Goal: Information Seeking & Learning: Learn about a topic

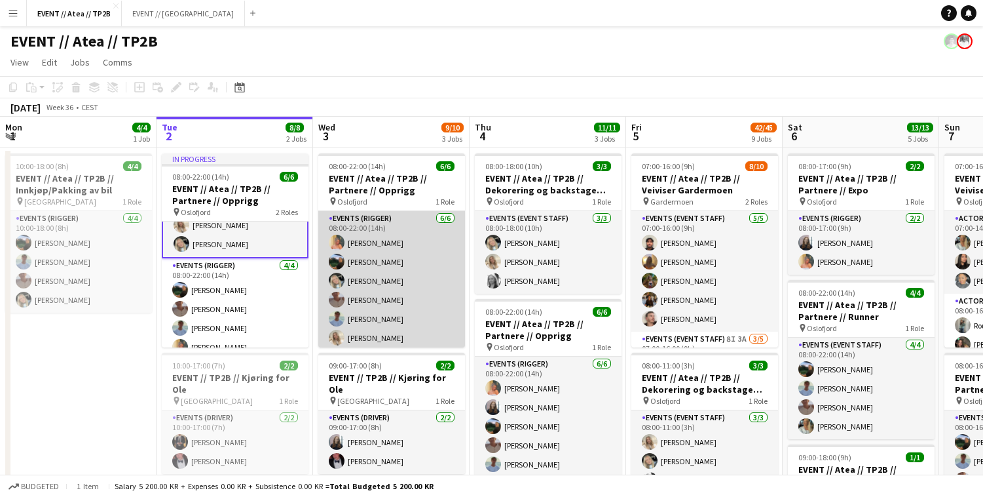
scroll to position [0, 388]
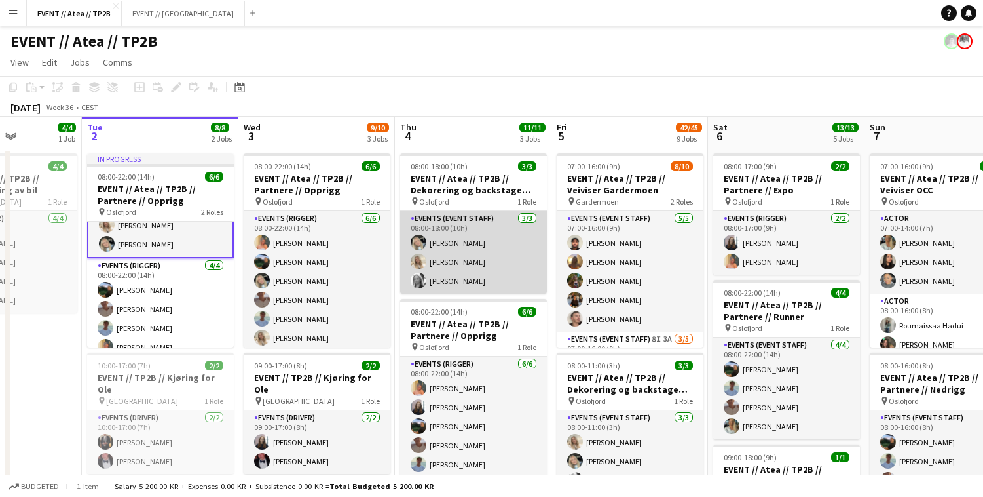
click at [461, 252] on app-card-role "Events (Event Staff) [DATE] 08:00-18:00 (10h) [PERSON_NAME] [PERSON_NAME] [PERS…" at bounding box center [473, 252] width 147 height 83
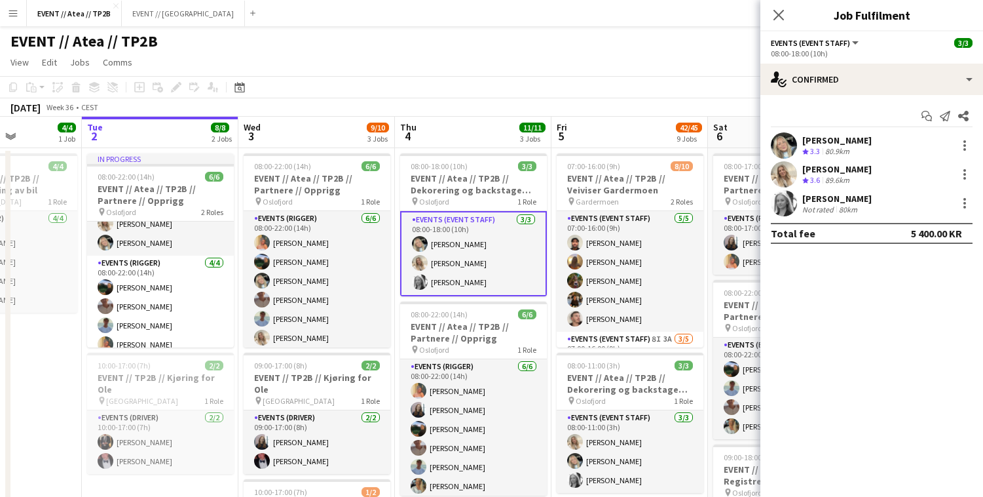
click at [780, 147] on app-user-avatar at bounding box center [784, 145] width 26 height 26
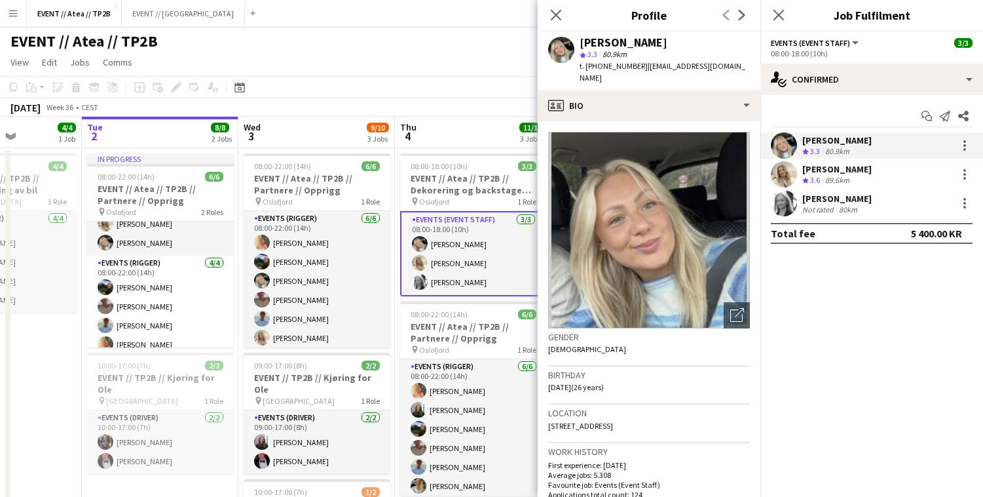
click at [783, 180] on app-user-avatar at bounding box center [784, 174] width 26 height 26
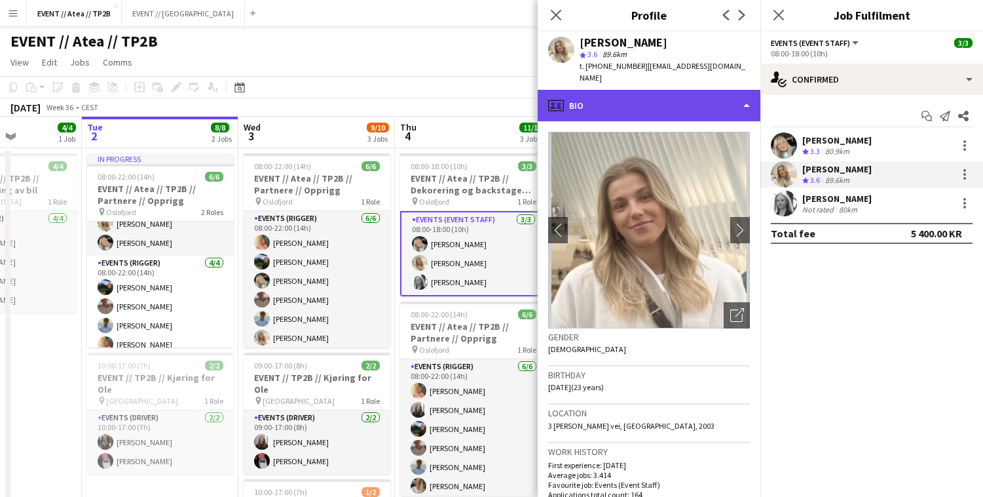
click at [704, 90] on div "profile Bio" at bounding box center [649, 105] width 223 height 31
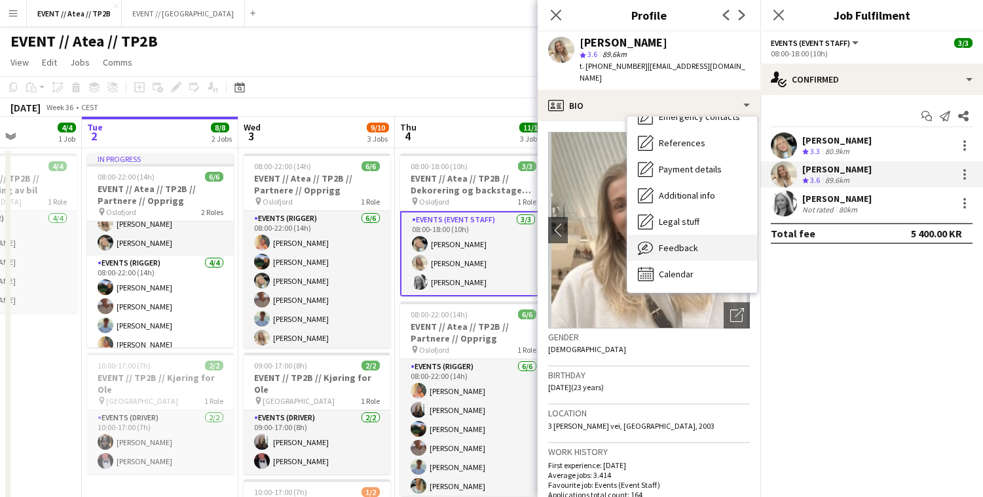
scroll to position [0, 0]
click at [697, 262] on div "Feedback Feedback" at bounding box center [693, 275] width 130 height 26
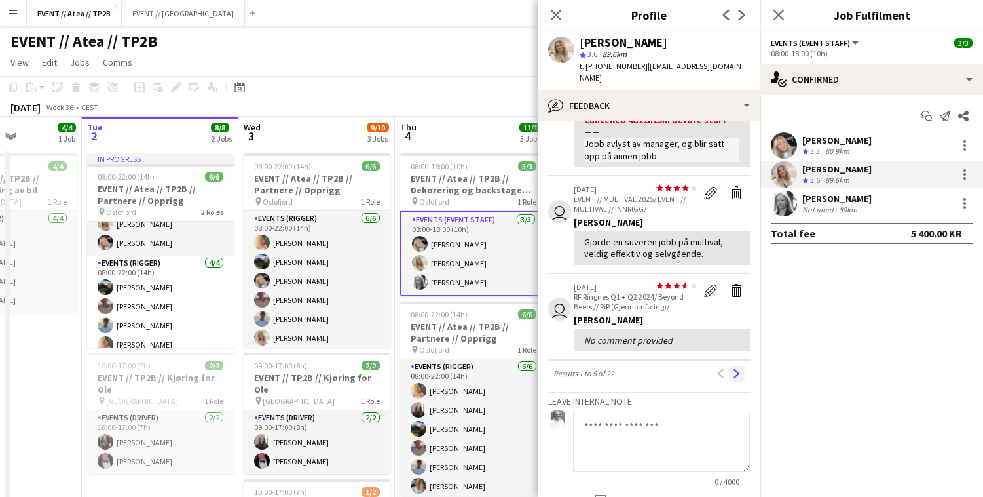
click at [743, 366] on button "Next" at bounding box center [737, 374] width 16 height 16
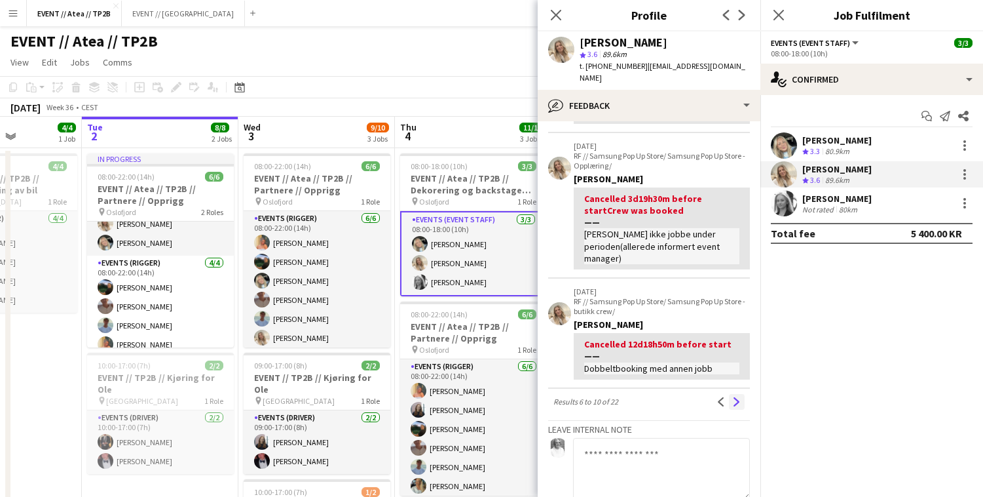
click at [733, 394] on button "Next" at bounding box center [737, 402] width 16 height 16
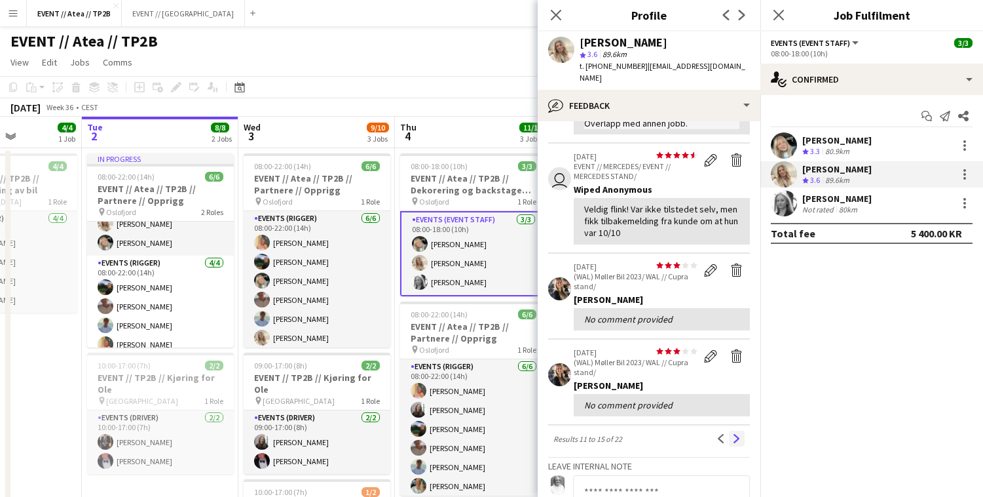
click at [737, 434] on app-icon "Next" at bounding box center [736, 438] width 9 height 9
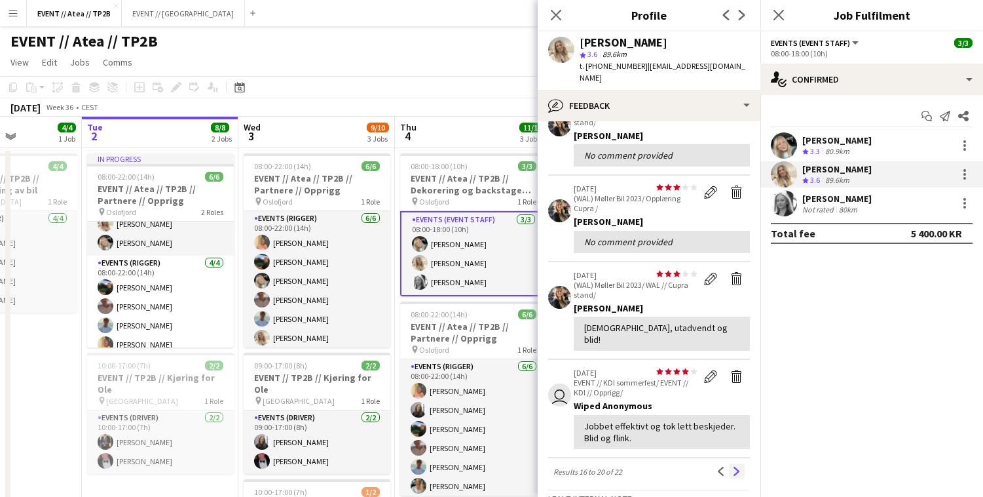
scroll to position [172, 0]
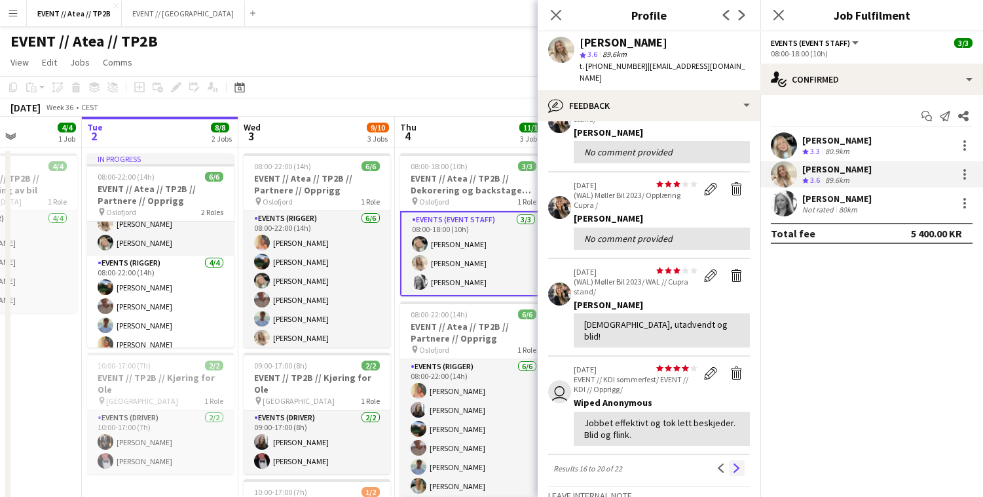
click at [738, 463] on app-icon "Next" at bounding box center [736, 467] width 9 height 9
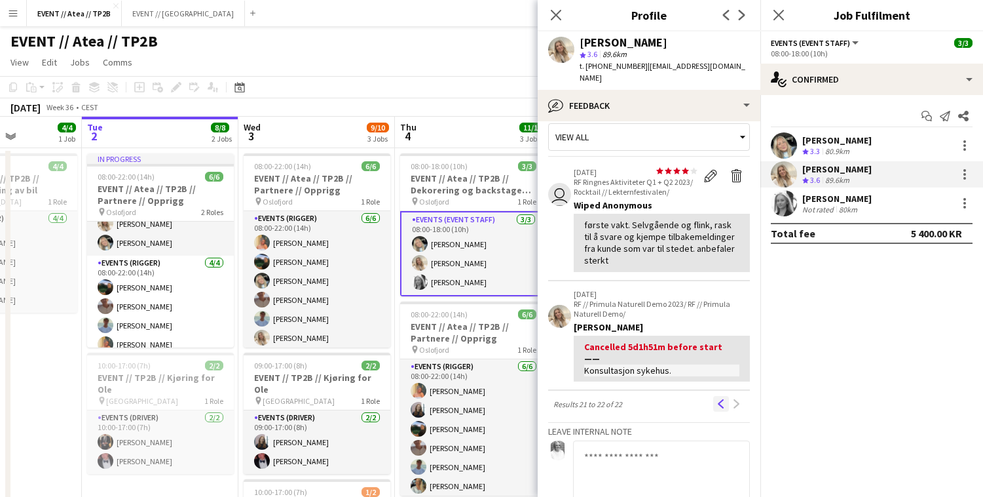
click at [720, 399] on app-icon "Previous" at bounding box center [721, 403] width 9 height 9
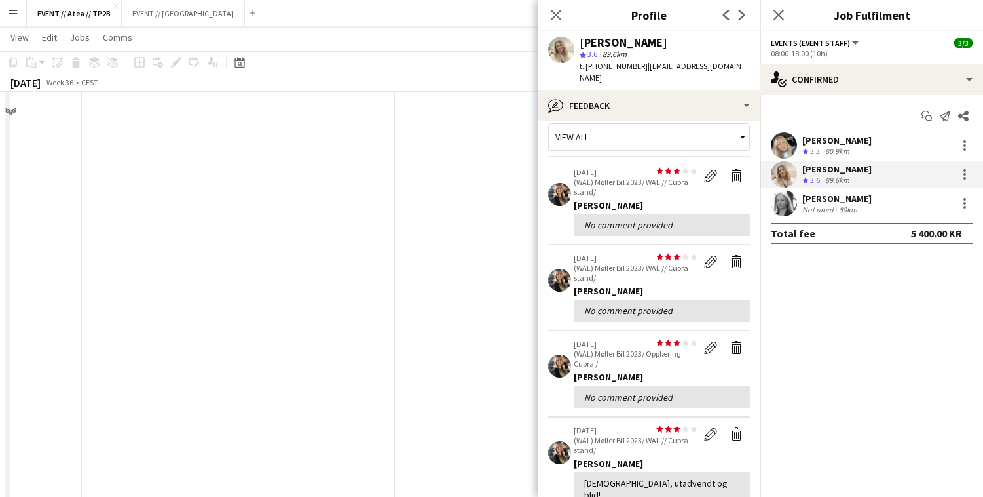
scroll to position [954, 0]
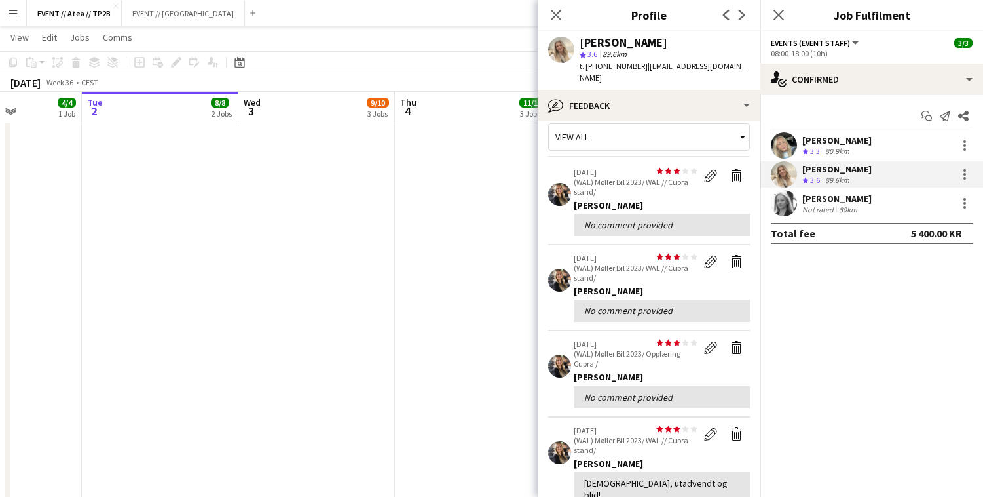
click at [780, 214] on app-user-avatar at bounding box center [784, 203] width 26 height 26
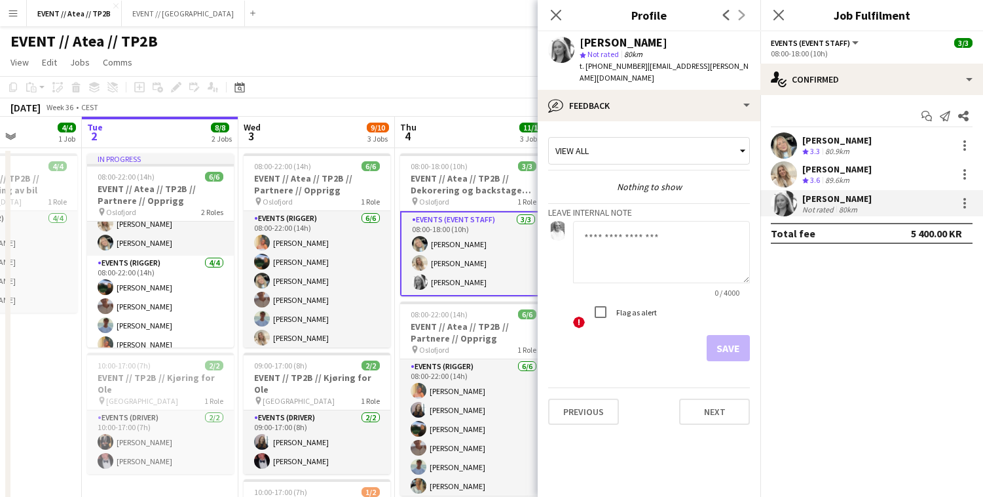
scroll to position [0, 0]
click at [779, 143] on app-user-avatar at bounding box center [784, 145] width 26 height 26
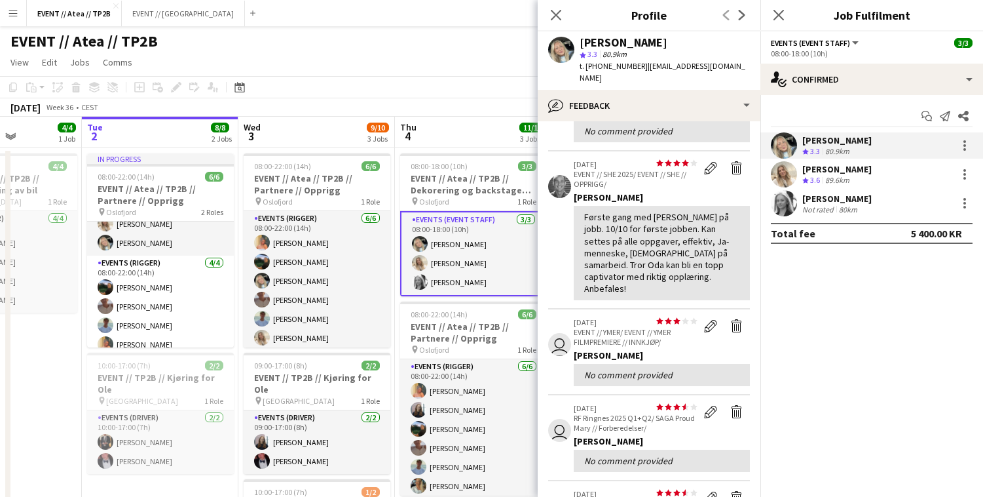
scroll to position [113, 0]
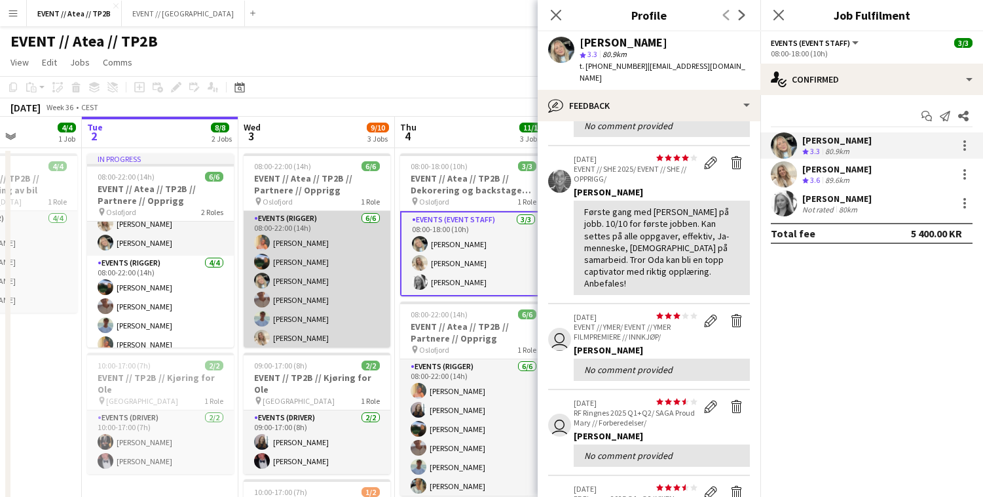
click at [346, 282] on app-card-role "Events (Rigger) [DATE] 08:00-22:00 (14h) [PERSON_NAME] [PERSON_NAME] [PERSON_NA…" at bounding box center [317, 281] width 147 height 140
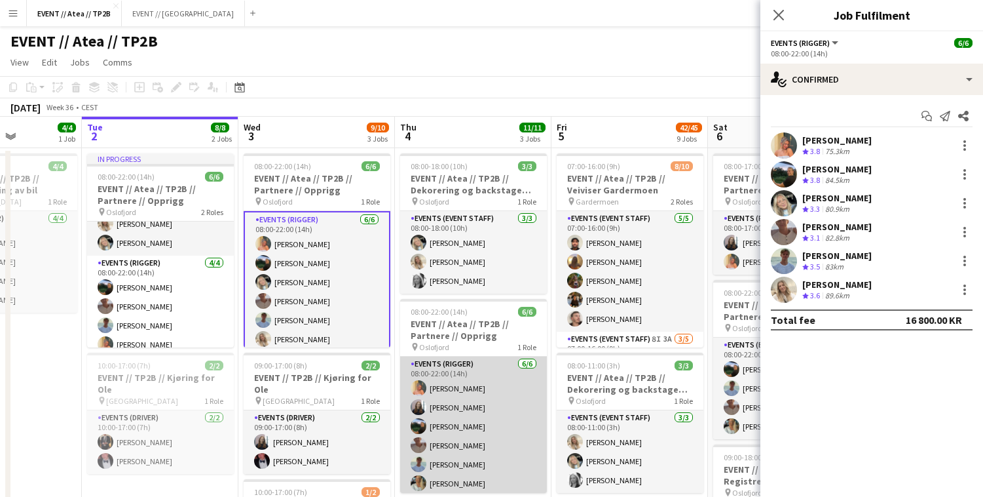
click at [485, 404] on app-card-role "Events (Rigger) [DATE] 08:00-22:00 (14h) [PERSON_NAME] [PERSON_NAME] [PERSON_NA…" at bounding box center [473, 426] width 147 height 140
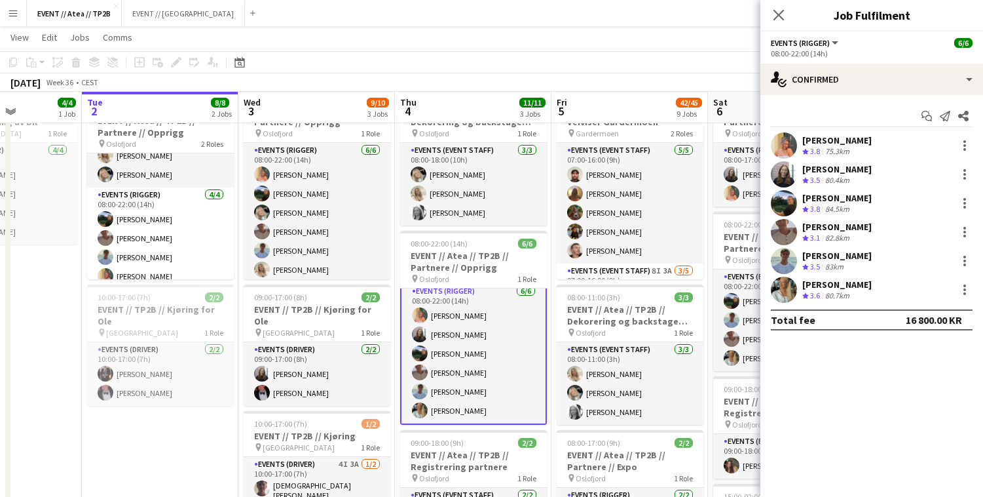
scroll to position [86, 0]
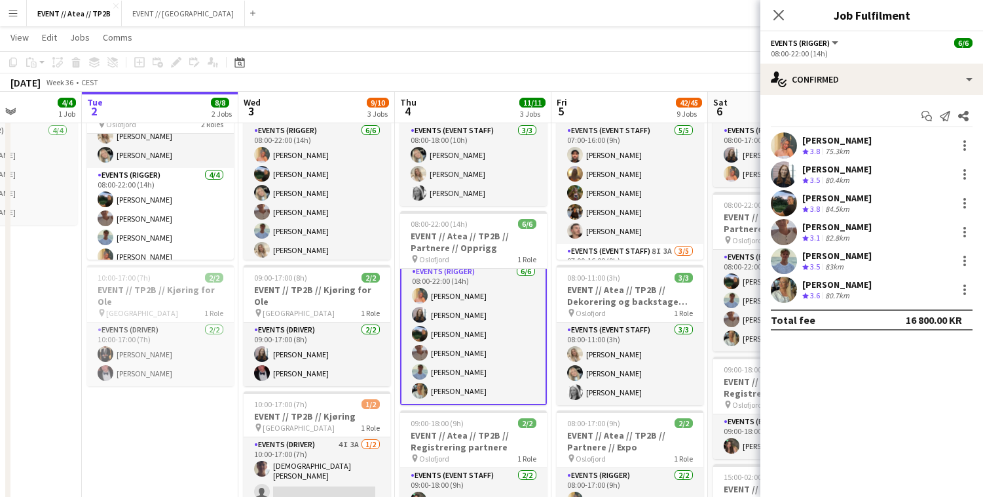
click at [782, 139] on app-user-avatar at bounding box center [784, 145] width 26 height 26
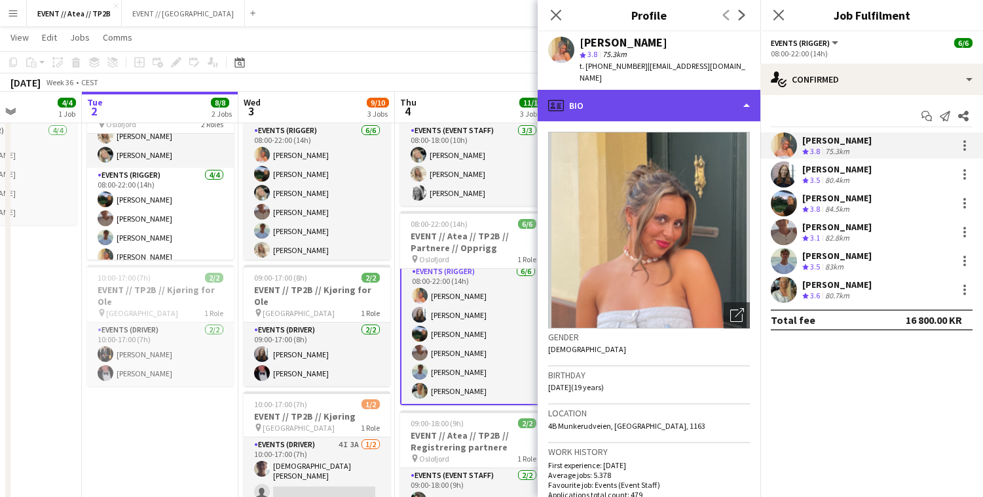
click at [704, 102] on div "profile Bio" at bounding box center [649, 105] width 223 height 31
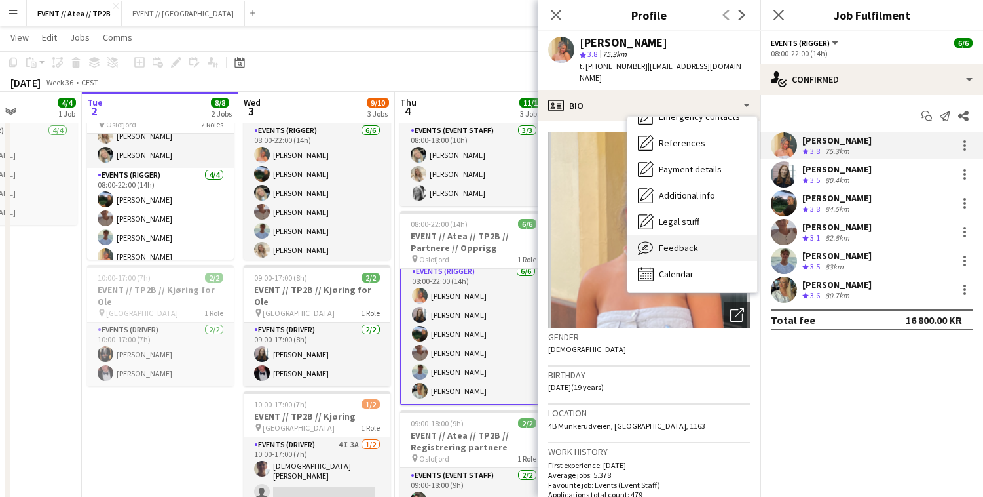
scroll to position [123, 0]
click at [696, 236] on div "Feedback Feedback" at bounding box center [693, 248] width 130 height 26
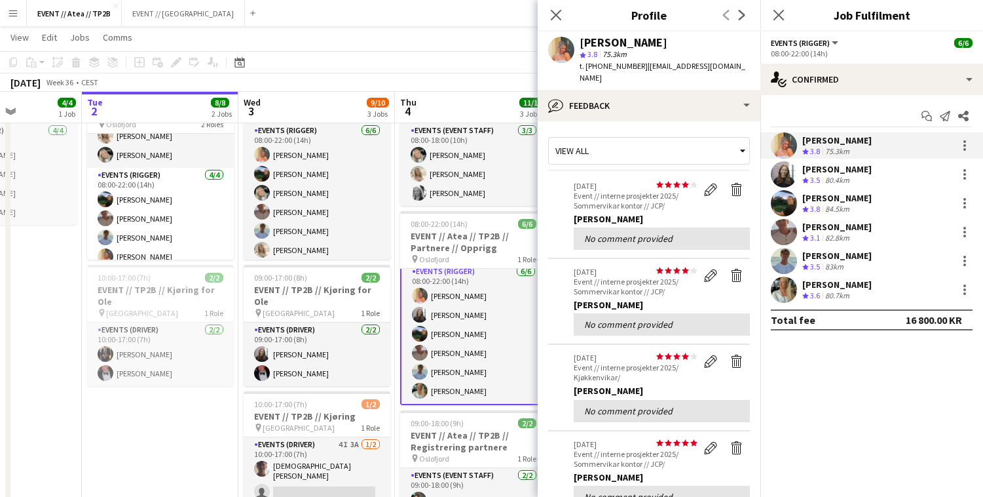
scroll to position [182, 0]
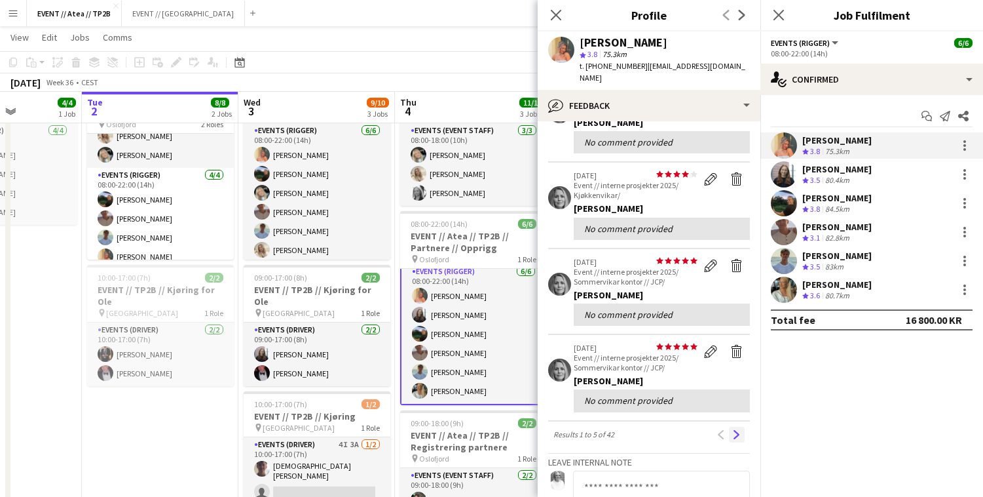
click at [740, 430] on app-icon "Next" at bounding box center [736, 434] width 9 height 9
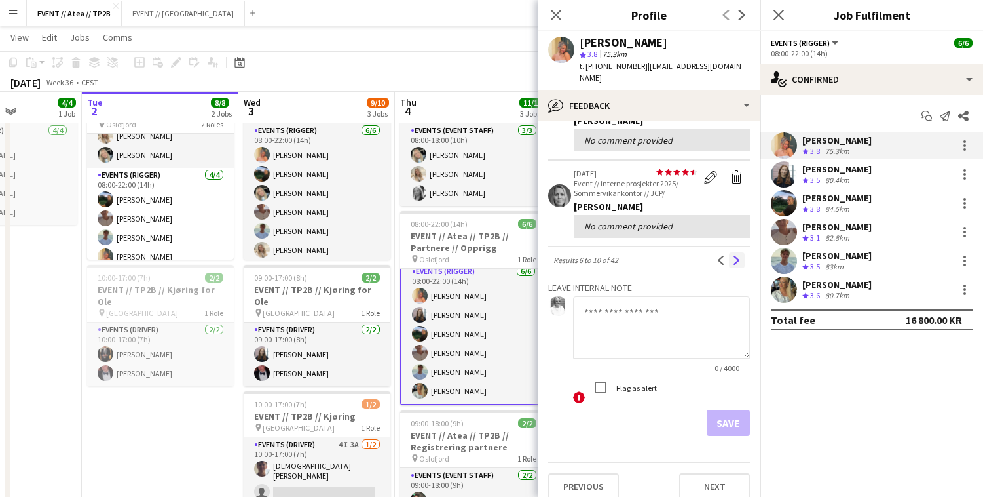
click at [733, 255] on app-icon "Next" at bounding box center [736, 259] width 9 height 9
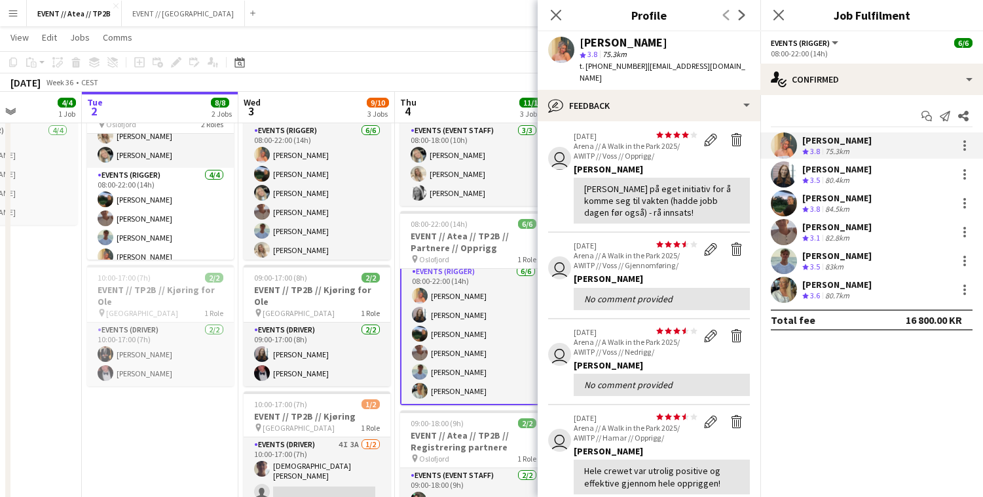
scroll to position [56, 0]
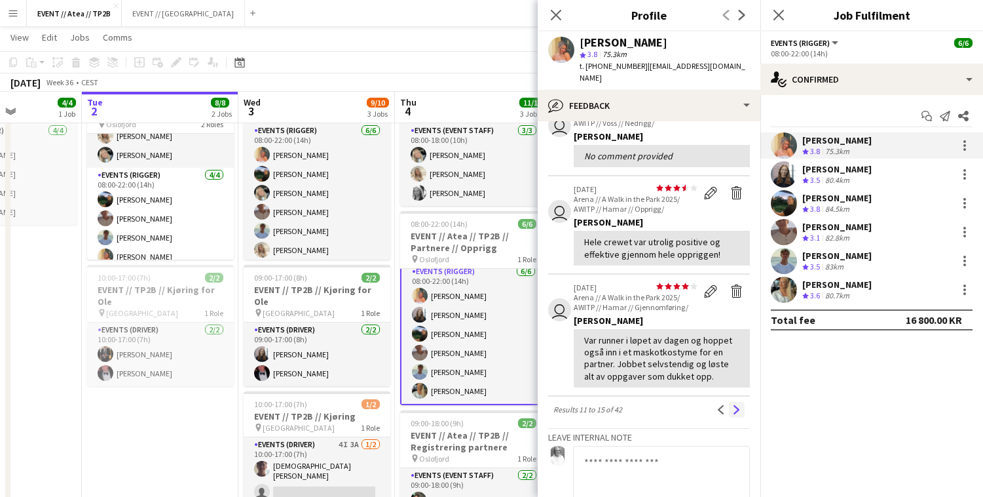
click at [738, 405] on app-icon "Next" at bounding box center [736, 409] width 9 height 9
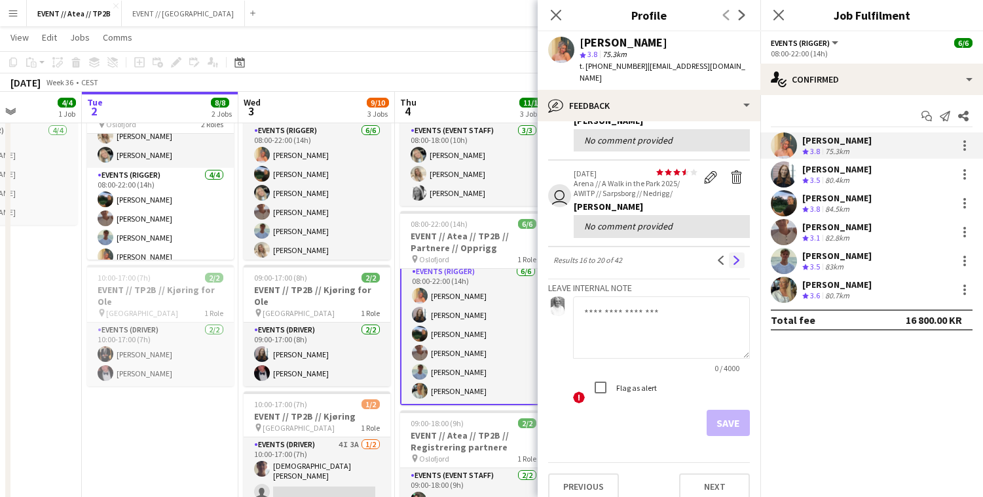
click at [736, 255] on app-icon "Next" at bounding box center [736, 259] width 9 height 9
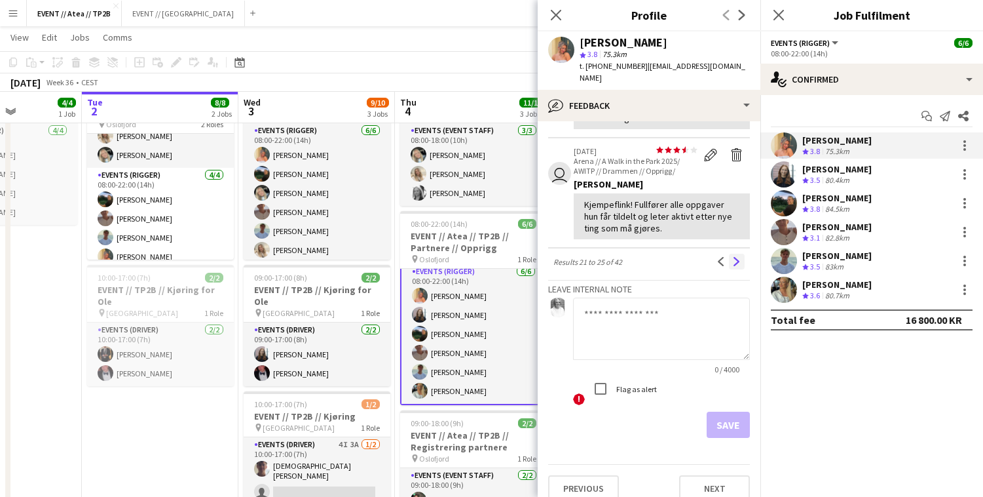
click at [743, 254] on button "Next" at bounding box center [737, 262] width 16 height 16
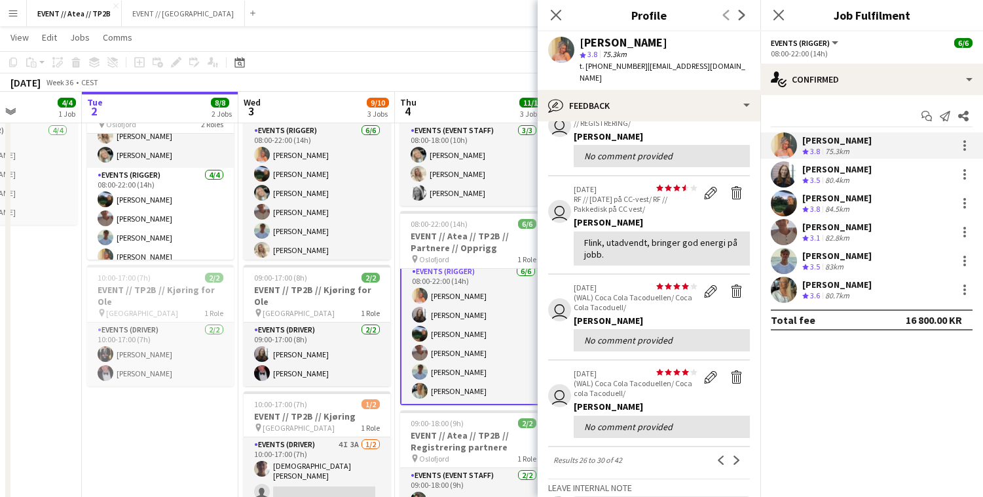
scroll to position [182, 0]
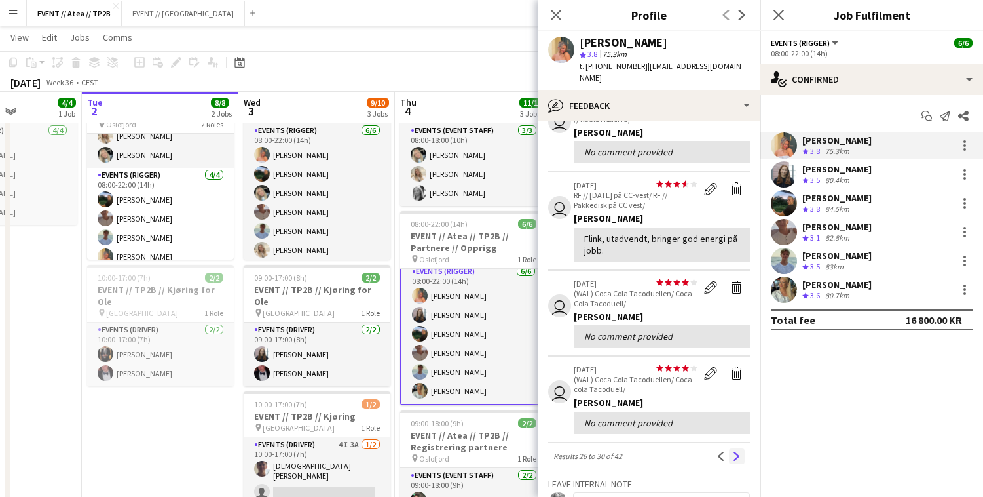
click at [729, 448] on button "Next" at bounding box center [737, 456] width 16 height 16
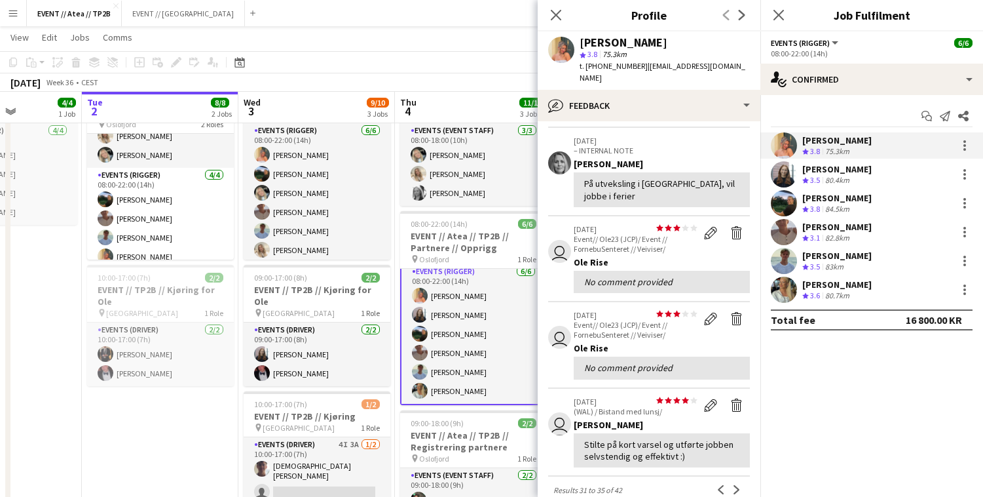
scroll to position [212, 0]
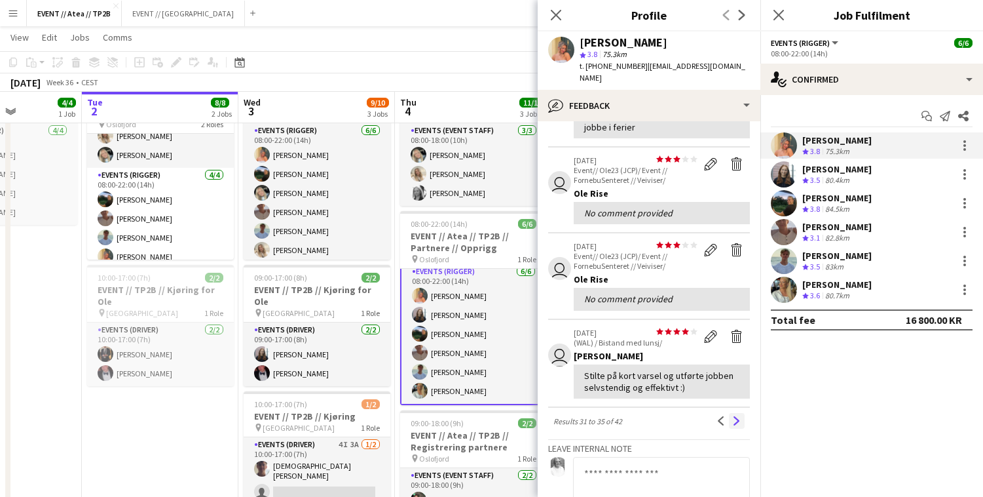
click at [736, 413] on button "Next" at bounding box center [737, 421] width 16 height 16
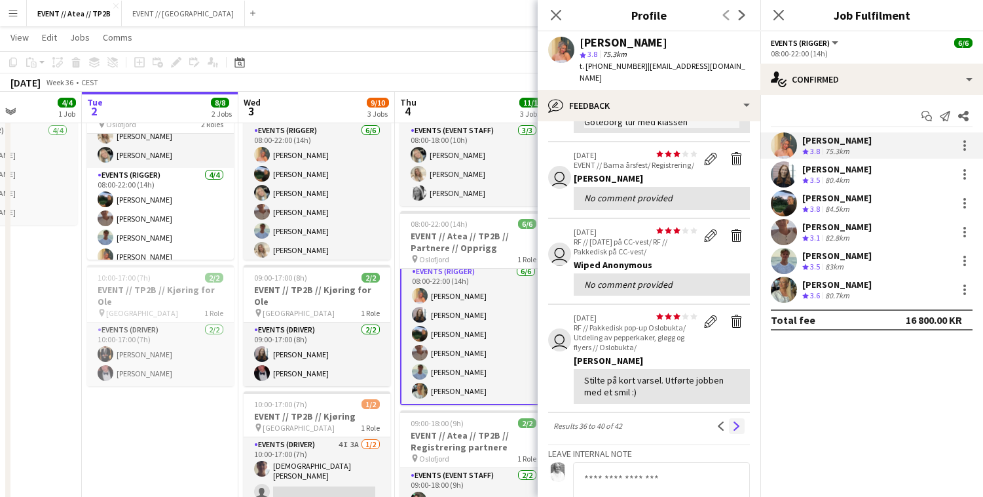
click at [736, 421] on app-icon "Next" at bounding box center [736, 425] width 9 height 9
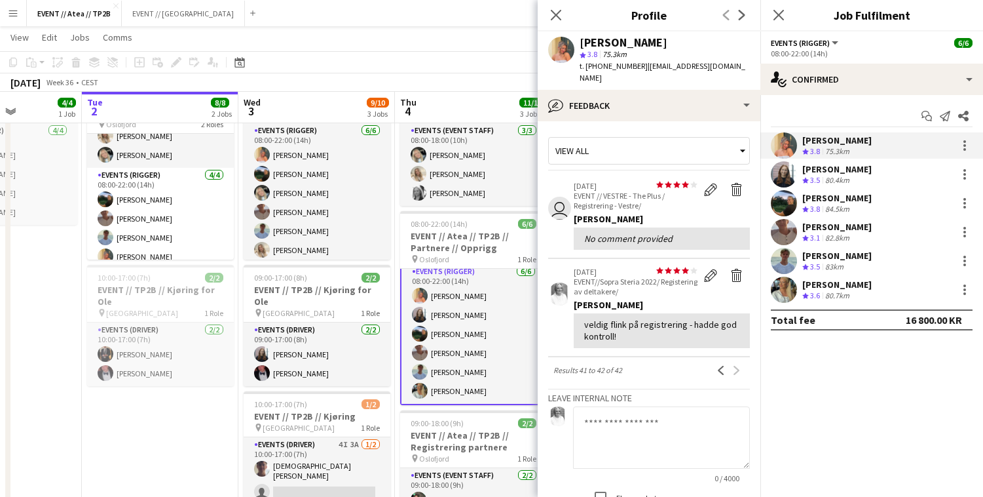
scroll to position [0, 0]
click at [793, 257] on app-user-avatar at bounding box center [784, 261] width 26 height 26
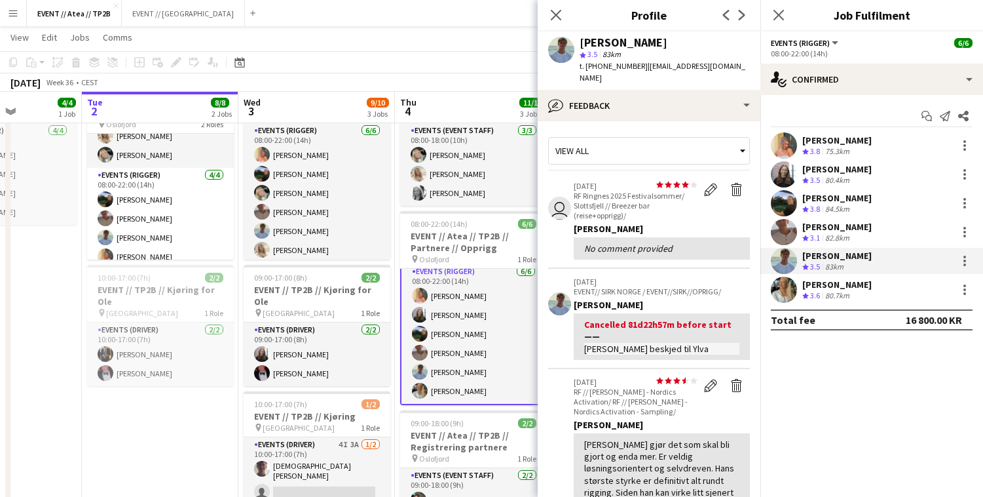
click at [791, 292] on app-user-avatar at bounding box center [784, 289] width 26 height 26
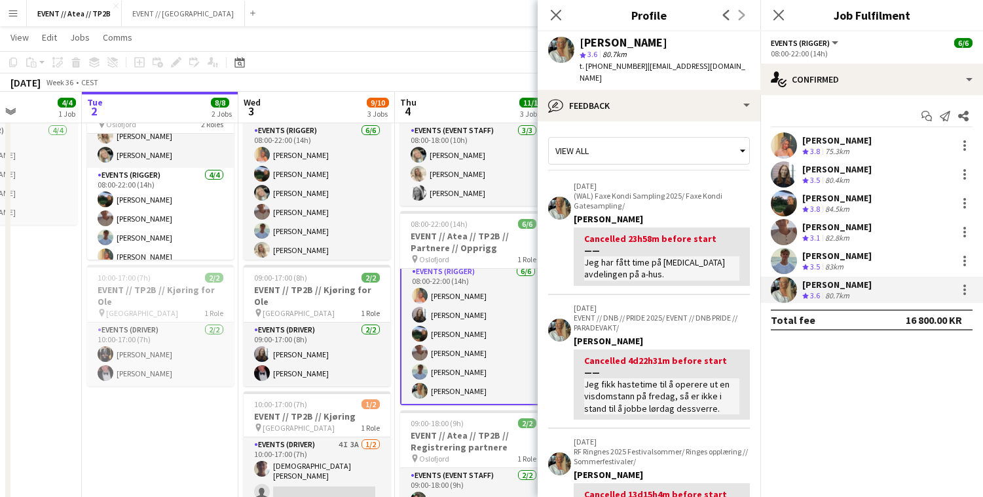
click at [783, 225] on app-user-avatar at bounding box center [784, 232] width 26 height 26
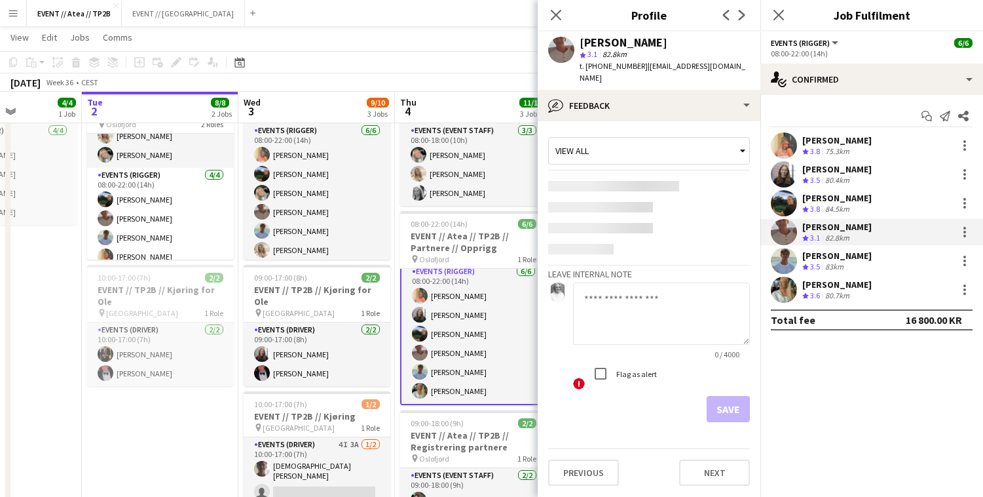
click at [784, 204] on app-user-avatar at bounding box center [784, 203] width 26 height 26
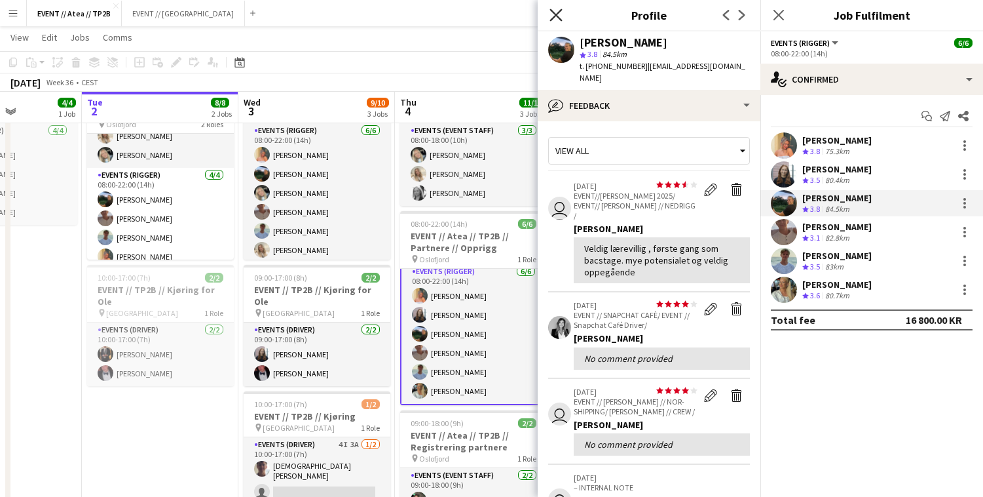
click at [561, 18] on icon "Close pop-in" at bounding box center [556, 15] width 12 height 12
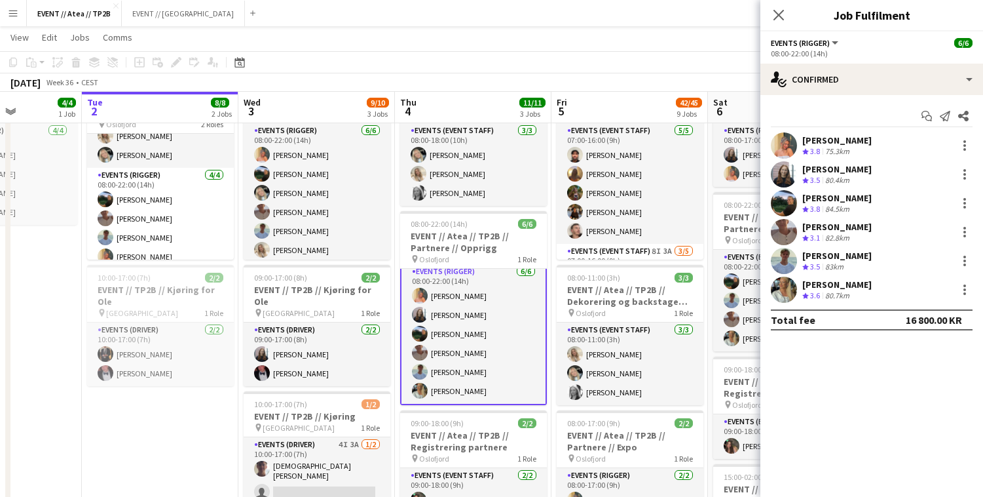
click at [523, 30] on app-page-menu "View Day view expanded Day view collapsed Month view Date picker Jump to [DATE]…" at bounding box center [491, 38] width 983 height 25
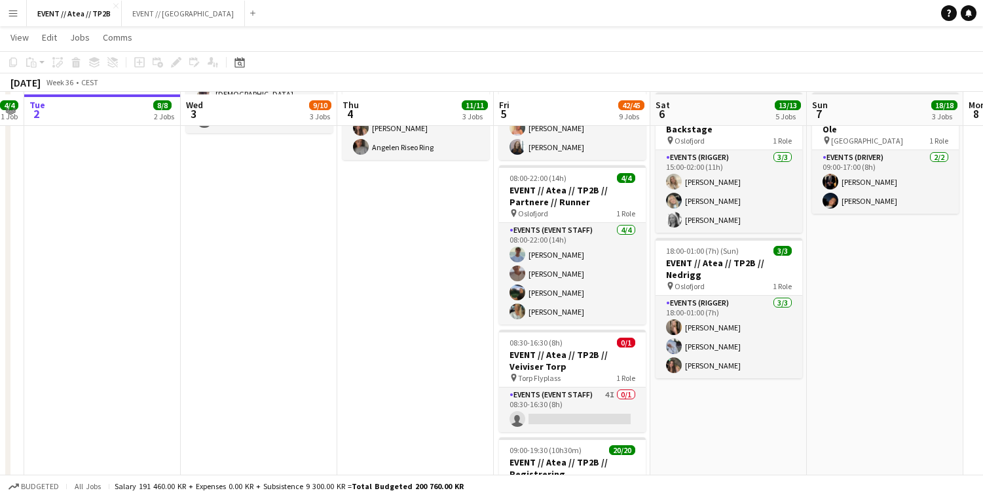
scroll to position [461, 1]
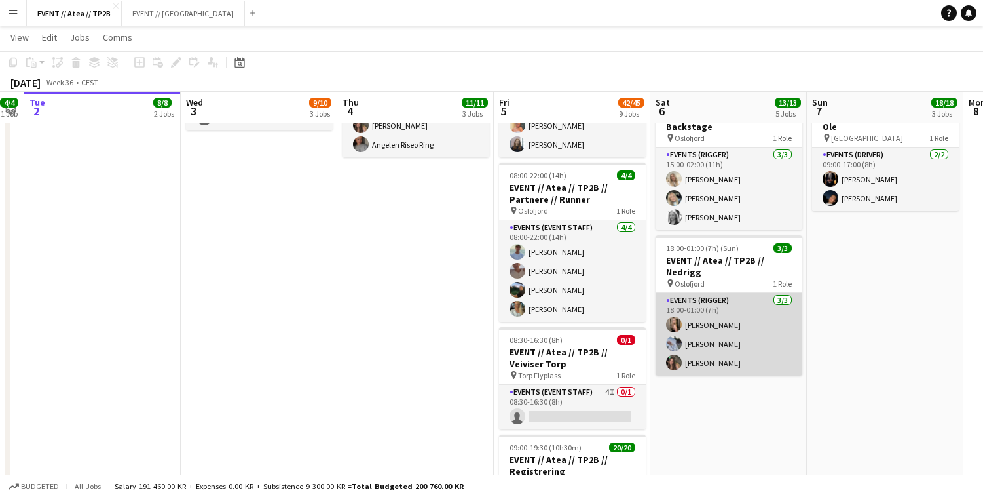
click at [733, 338] on app-card-role "Events (Rigger) [DATE] 18:00-01:00 (7h) [PERSON_NAME] [PERSON_NAME] [PERSON_NAM…" at bounding box center [729, 334] width 147 height 83
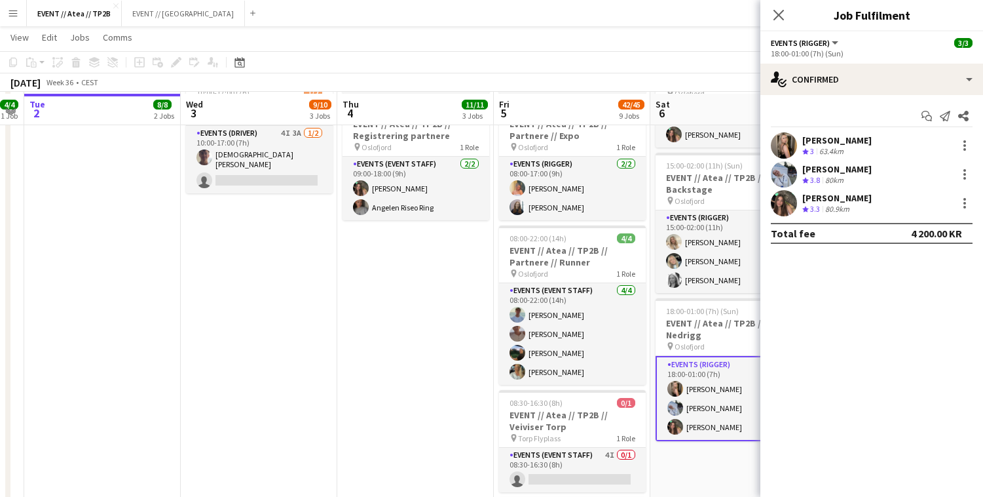
scroll to position [393, 0]
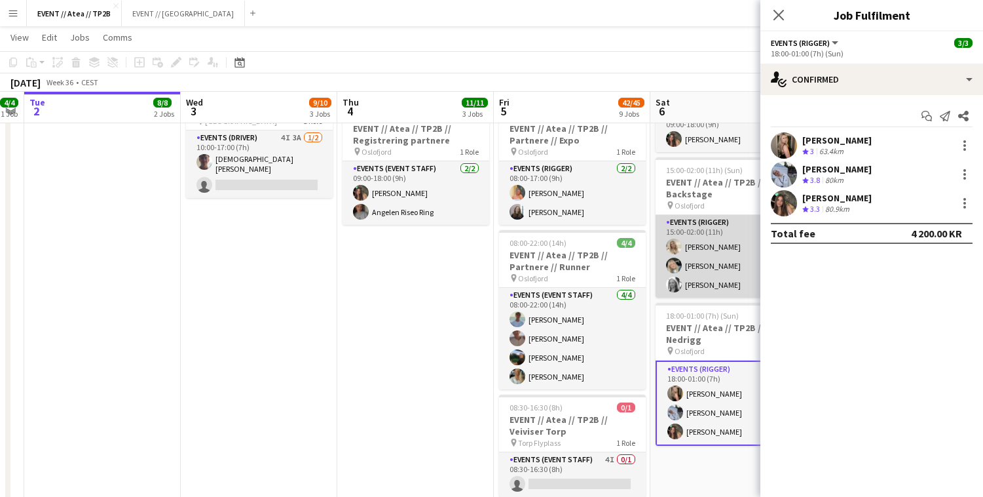
click at [725, 278] on app-card-role "Events (Rigger) [DATE] 15:00-02:00 (11h) [PERSON_NAME] [PERSON_NAME] [PERSON_NA…" at bounding box center [729, 256] width 147 height 83
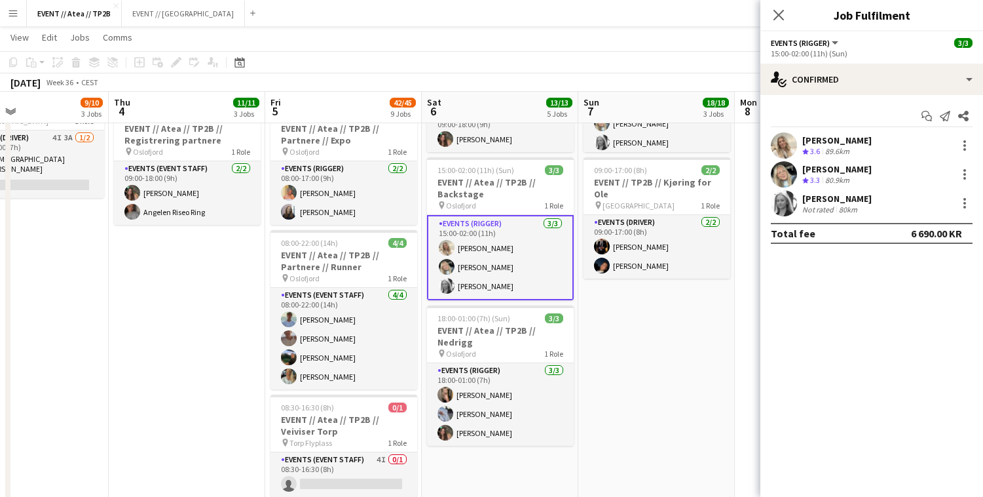
scroll to position [0, 364]
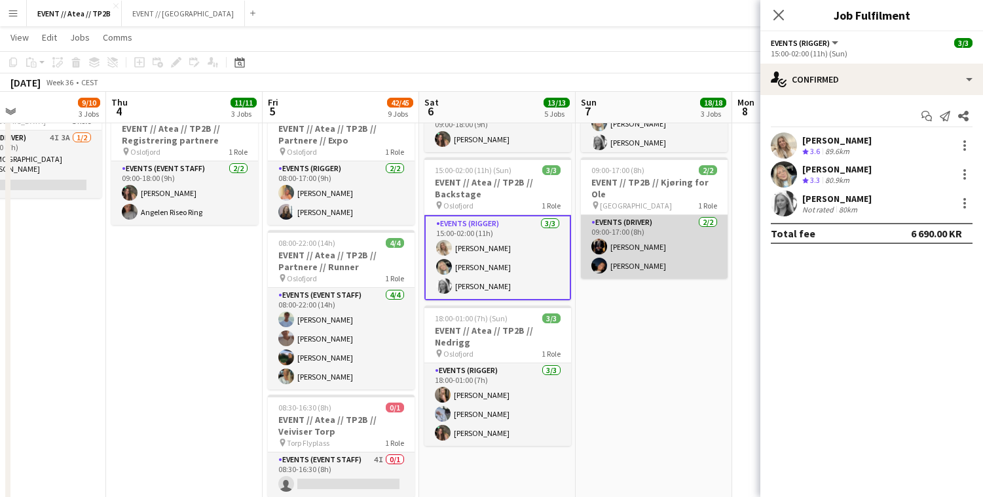
click at [655, 253] on app-card-role "Events (Driver) [DATE] 09:00-17:00 (8h) [PERSON_NAME] [PERSON_NAME]" at bounding box center [654, 247] width 147 height 64
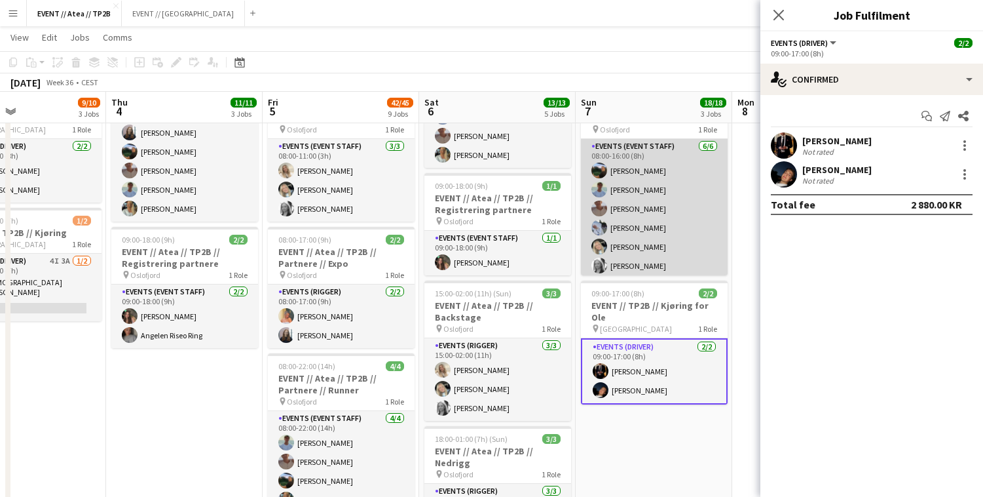
click at [640, 232] on app-card-role "Events (Event Staff) [DATE] 08:00-16:00 (8h) [PERSON_NAME] [PERSON_NAME] [PERSO…" at bounding box center [654, 209] width 147 height 140
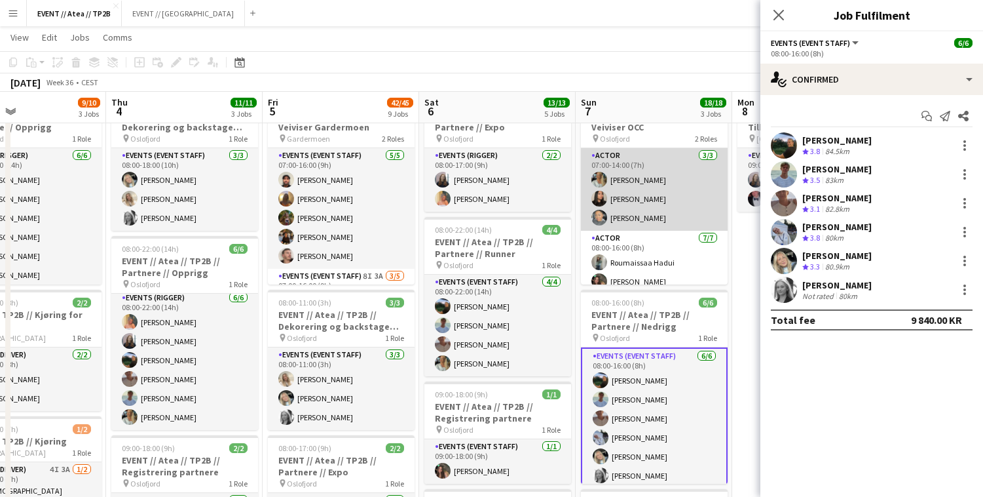
click at [624, 193] on app-card-role "Actor [DATE] 07:00-14:00 (7h) [PERSON_NAME] [PERSON_NAME] [PERSON_NAME]" at bounding box center [654, 189] width 147 height 83
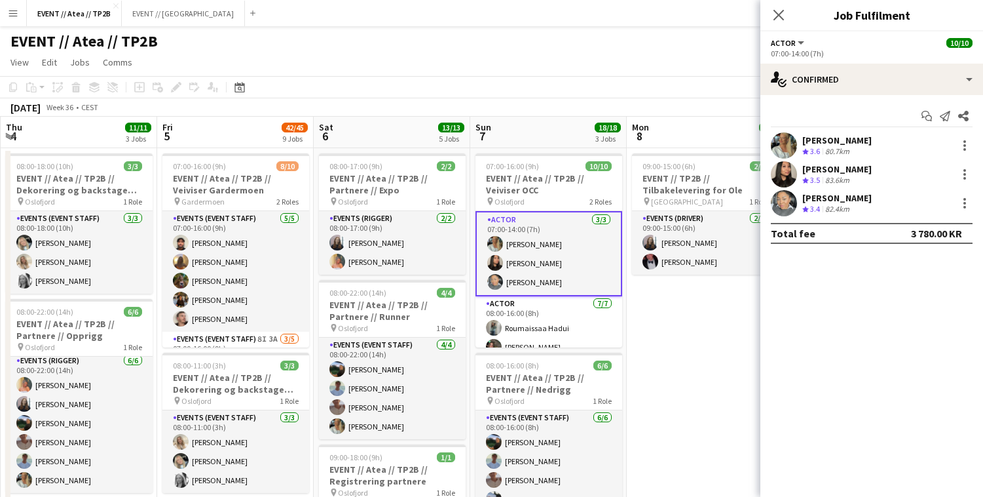
scroll to position [0, 470]
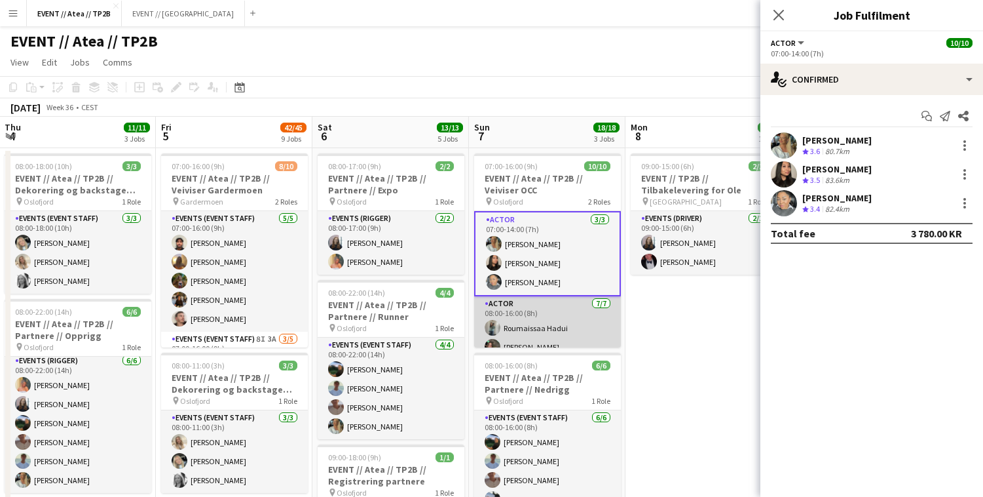
click at [574, 317] on app-card-role "Actor [DATE] 08:00-16:00 (8h) [PERSON_NAME] [PERSON_NAME] [PERSON_NAME] [PERSON…" at bounding box center [547, 375] width 147 height 159
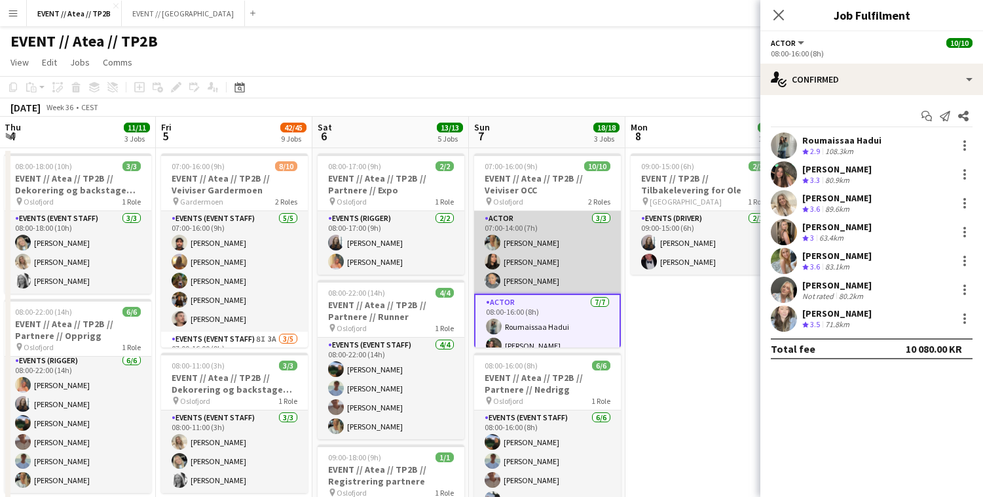
scroll to position [-1, 0]
click at [546, 255] on app-card-role "Actor [DATE] 07:00-14:00 (7h) [PERSON_NAME] [PERSON_NAME] [PERSON_NAME]" at bounding box center [547, 252] width 147 height 83
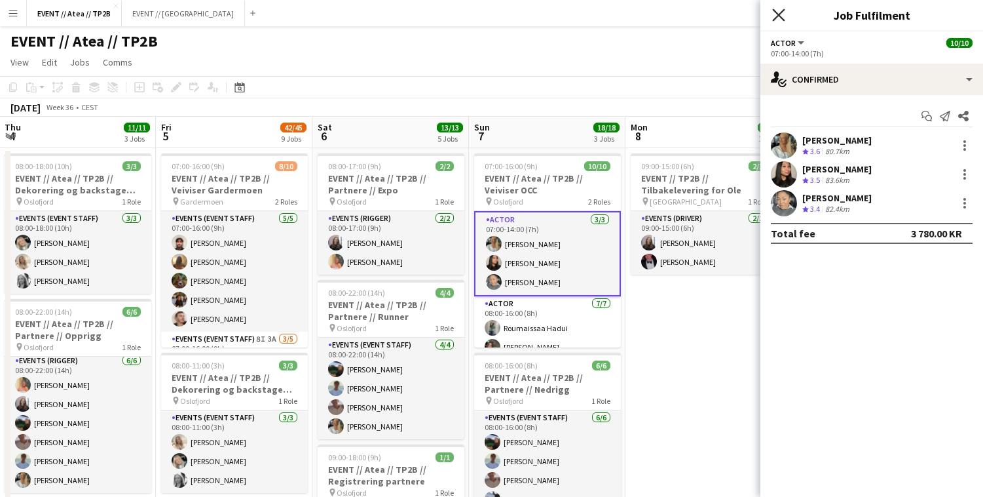
scroll to position [0, 0]
click at [776, 16] on icon "Close pop-in" at bounding box center [778, 15] width 12 height 12
